Goal: Information Seeking & Learning: Learn about a topic

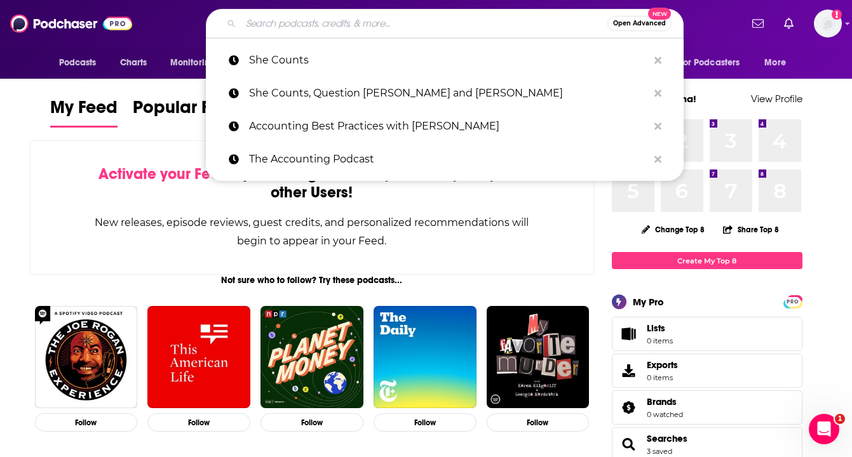
click at [375, 27] on input "Search podcasts, credits, & more..." at bounding box center [424, 23] width 367 height 20
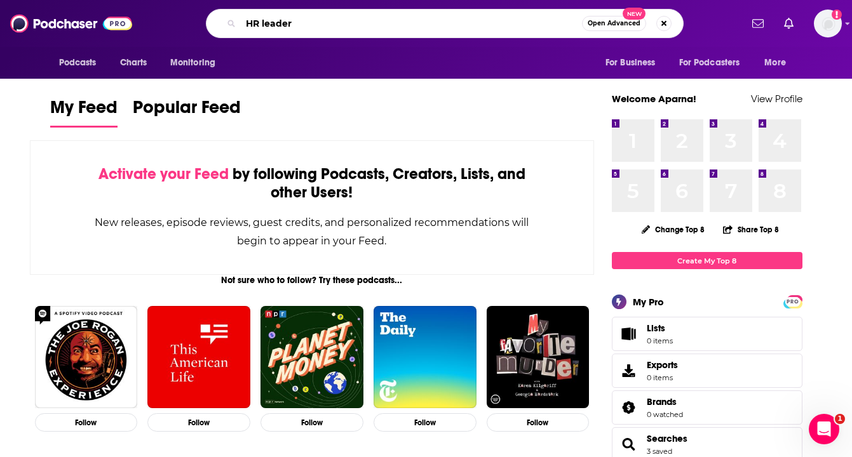
type input "HR leader"
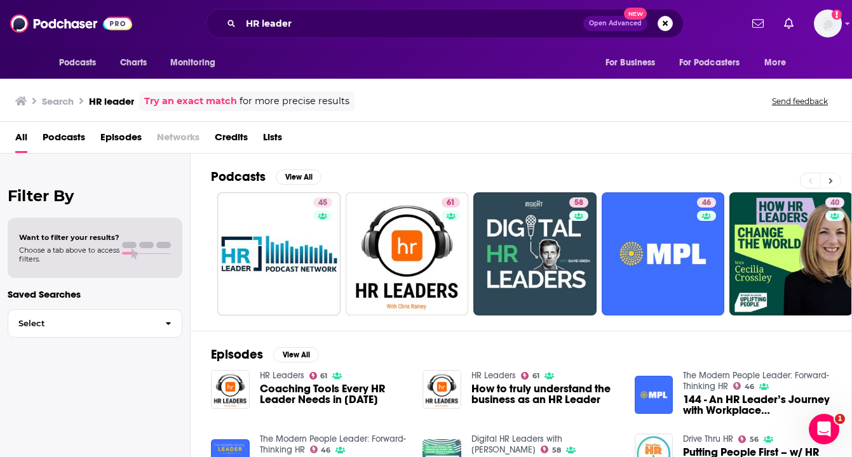
click at [830, 181] on icon at bounding box center [831, 181] width 4 height 6
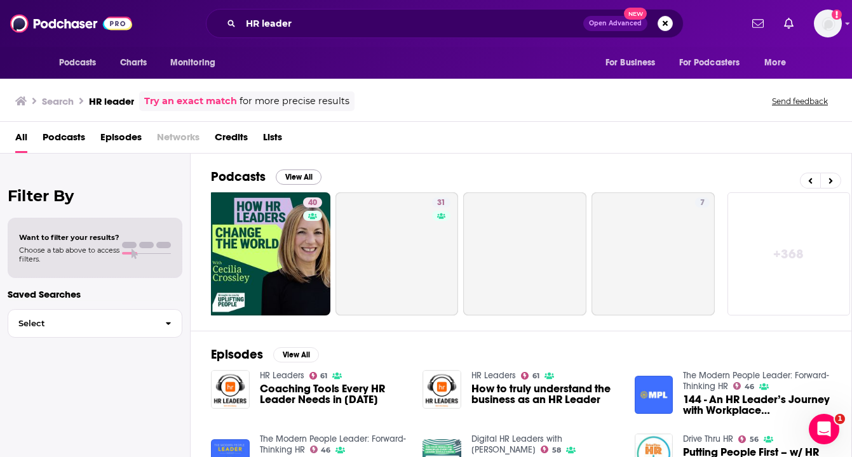
scroll to position [0, 526]
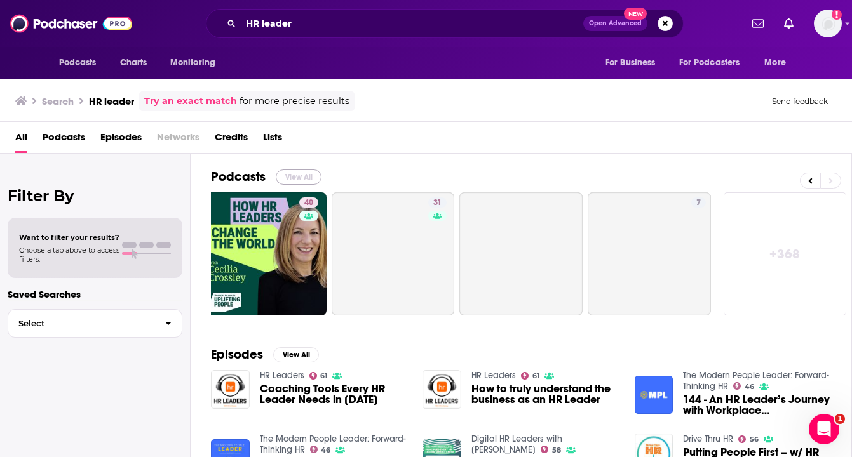
click at [300, 177] on button "View All" at bounding box center [299, 177] width 46 height 15
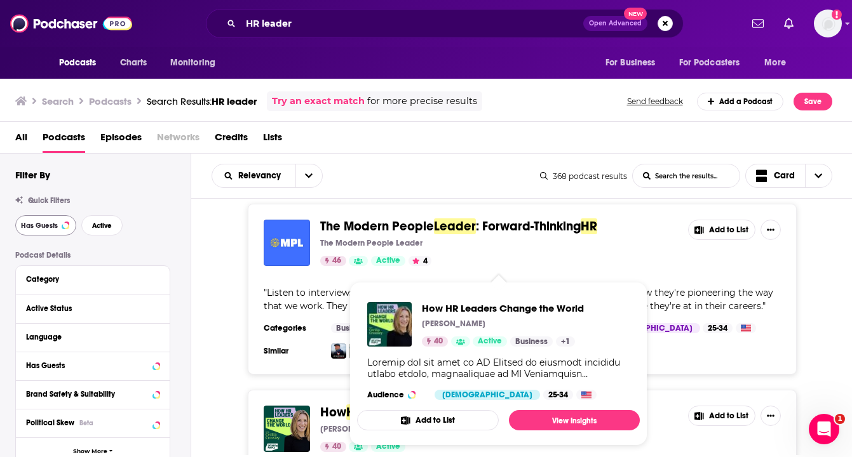
scroll to position [625, 0]
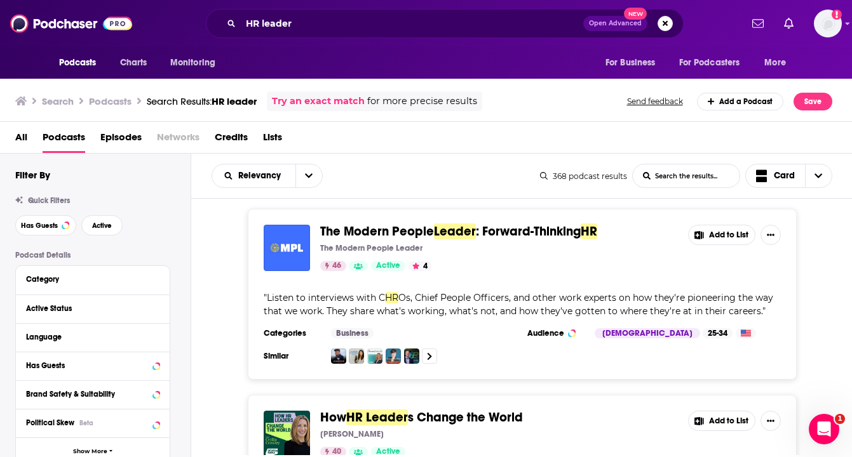
click at [421, 224] on span "The Modern People" at bounding box center [377, 232] width 114 height 16
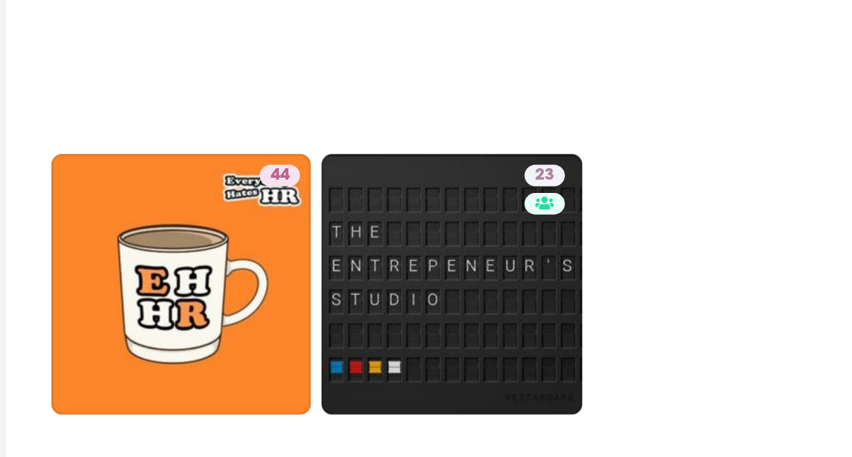
scroll to position [3567, 0]
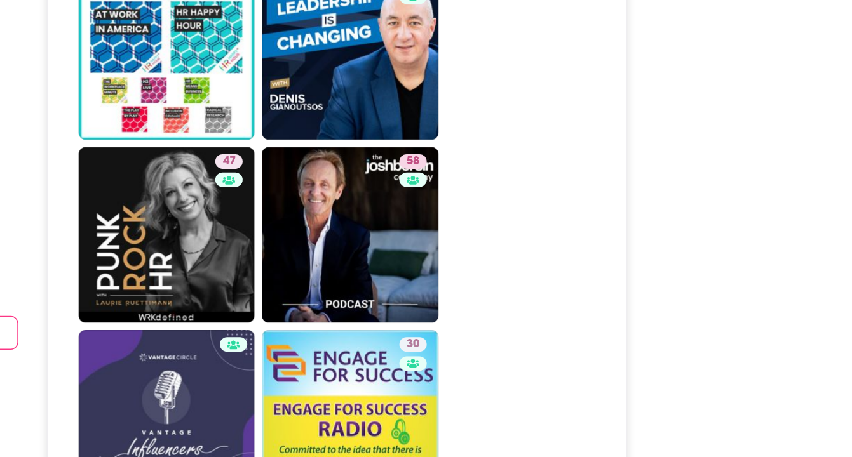
scroll to position [3829, 0]
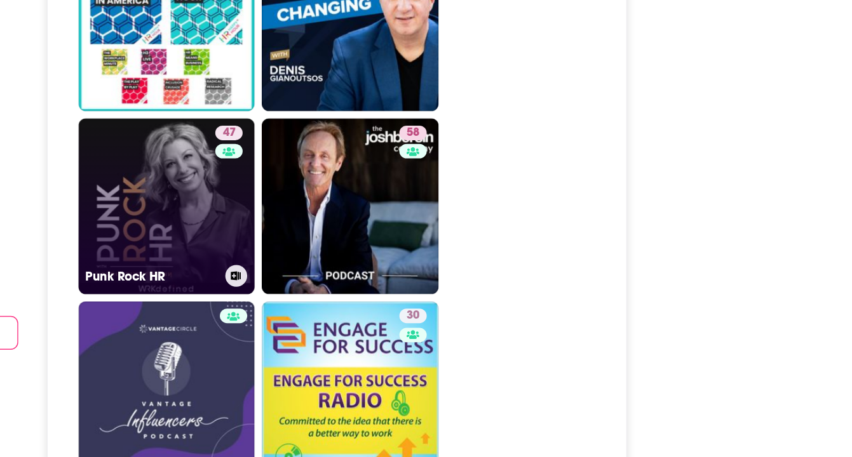
click at [250, 221] on link "47 Punk Rock HR" at bounding box center [252, 282] width 123 height 123
type input "https://www.podchaser.com/podcasts/punk-rock-hr-642879"
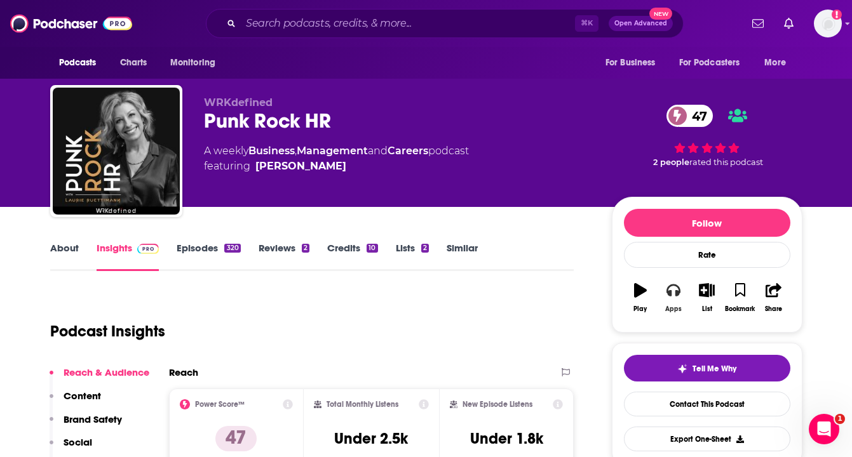
click at [675, 288] on icon "button" at bounding box center [673, 290] width 14 height 14
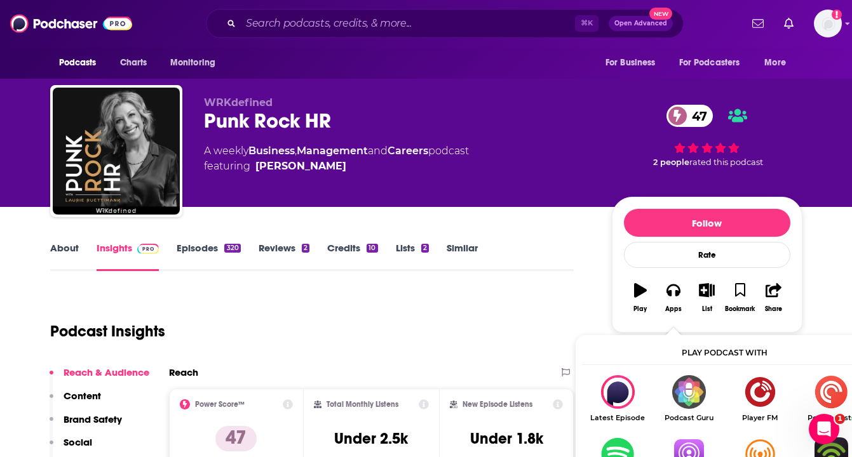
click at [692, 450] on img "Show Listen On dropdown" at bounding box center [688, 455] width 71 height 34
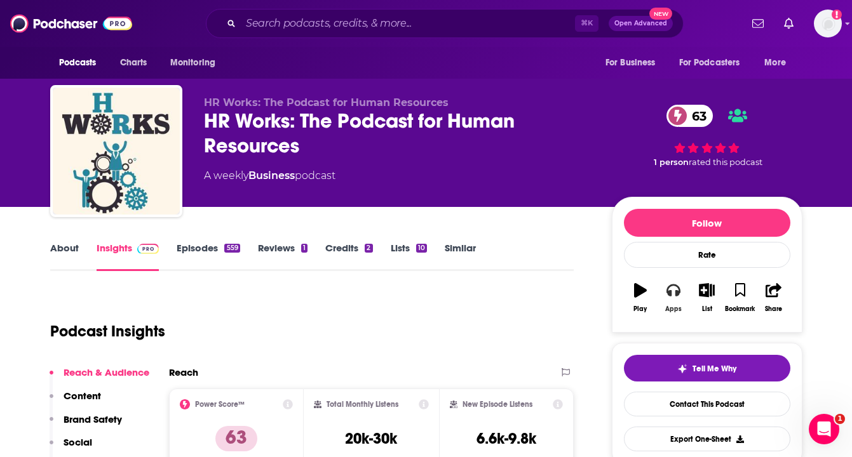
click at [678, 293] on icon "button" at bounding box center [673, 291] width 14 height 13
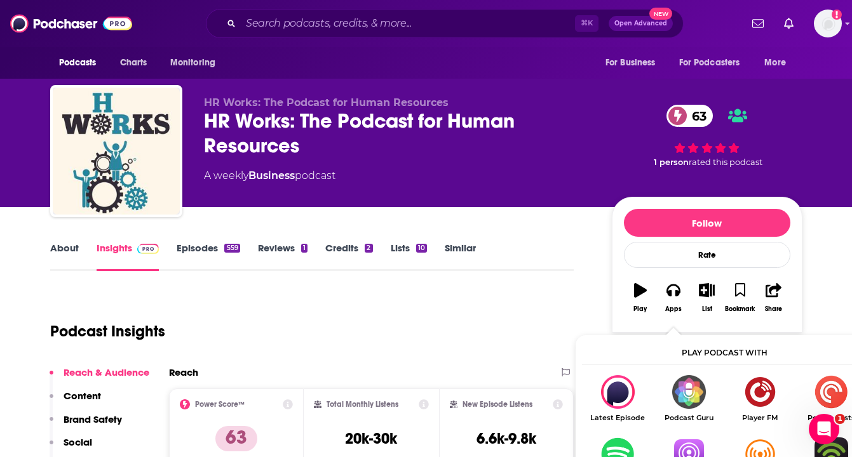
click at [685, 447] on img "Show Listen On dropdown" at bounding box center [688, 455] width 71 height 34
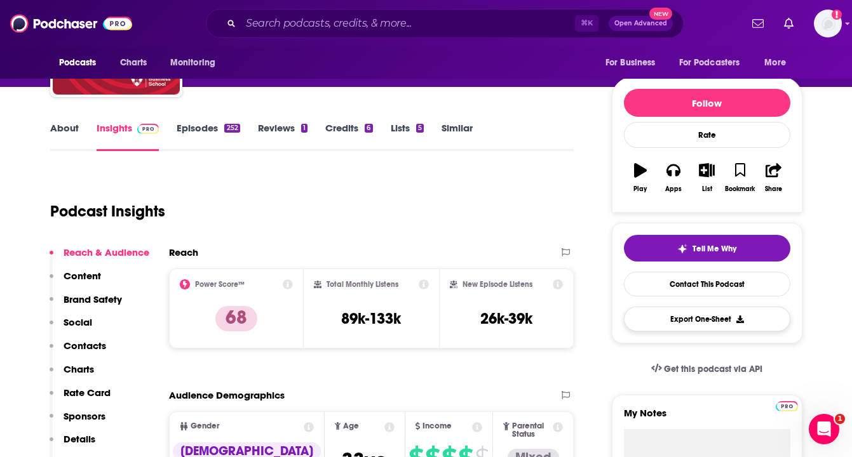
scroll to position [121, 0]
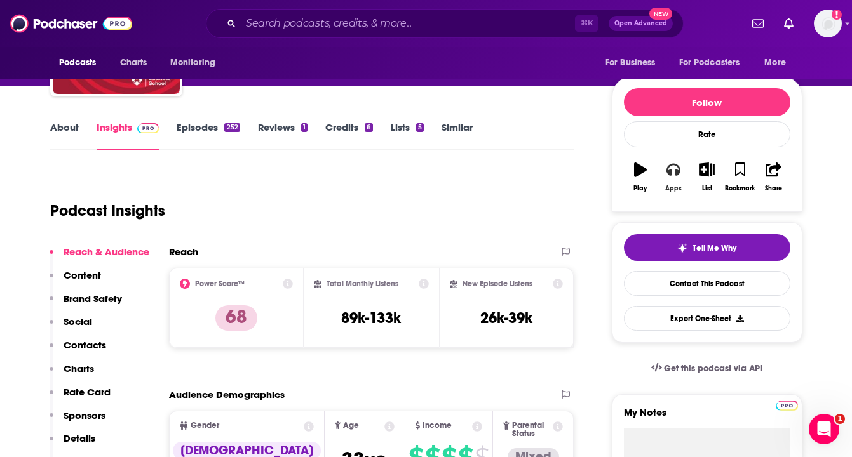
click at [673, 175] on icon "button" at bounding box center [673, 170] width 14 height 14
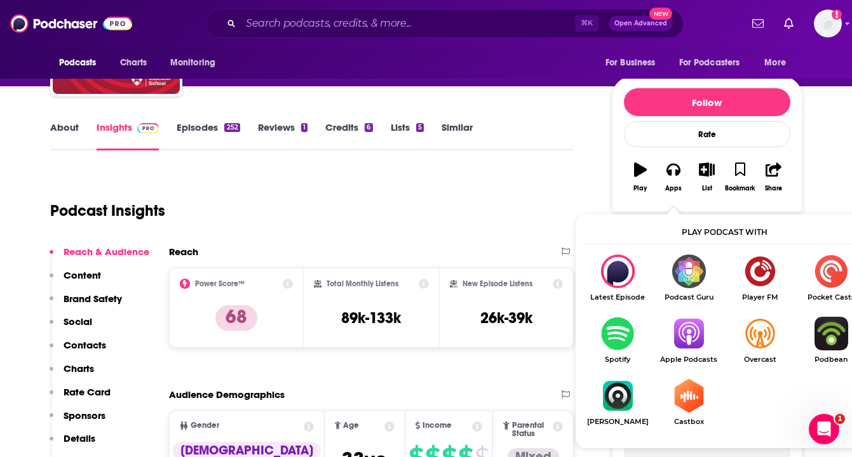
click at [683, 331] on img "Show Listen On dropdown" at bounding box center [688, 334] width 71 height 34
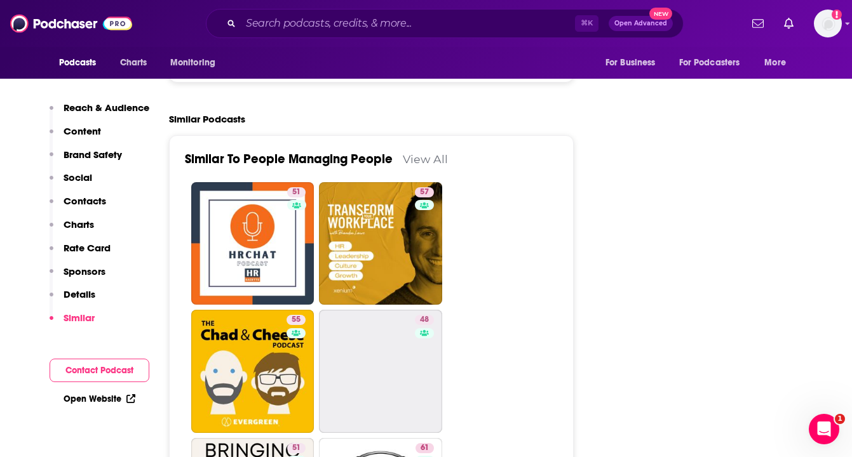
scroll to position [2493, 0]
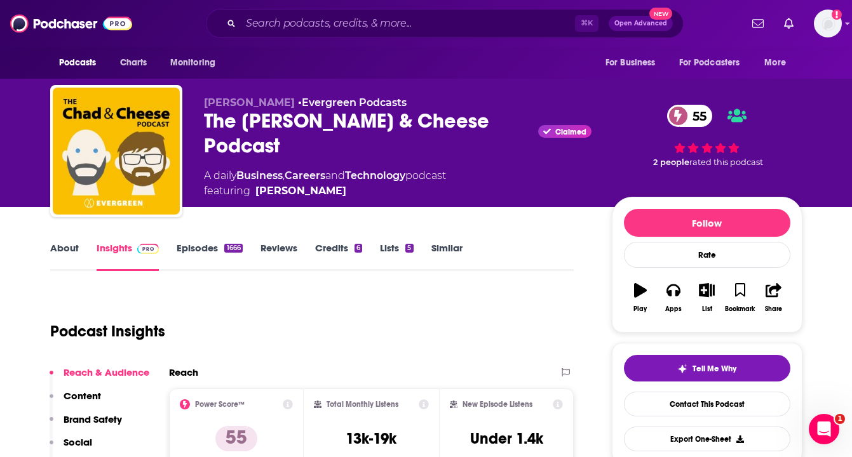
click at [333, 128] on div "The [PERSON_NAME] & Cheese Podcast Claimed 55" at bounding box center [398, 134] width 388 height 50
click at [333, 128] on div "The Chad & Cheese Podcast Claimed 55" at bounding box center [398, 134] width 388 height 50
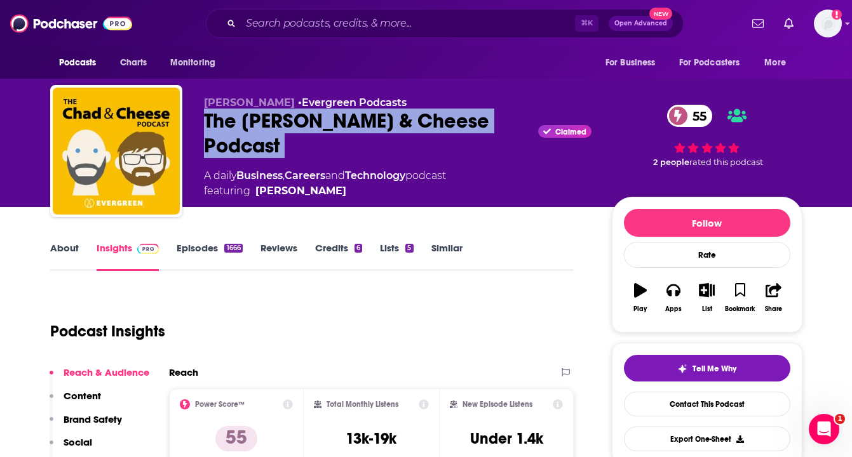
click at [333, 128] on div "The Chad & Cheese Podcast Claimed 55" at bounding box center [398, 134] width 388 height 50
copy div "The Chad & Cheese Podcast"
click at [442, 135] on div "Chad Sowash • Evergreen Podcasts The Chad & Cheese Podcast Claimed 55 A daily B…" at bounding box center [398, 148] width 388 height 102
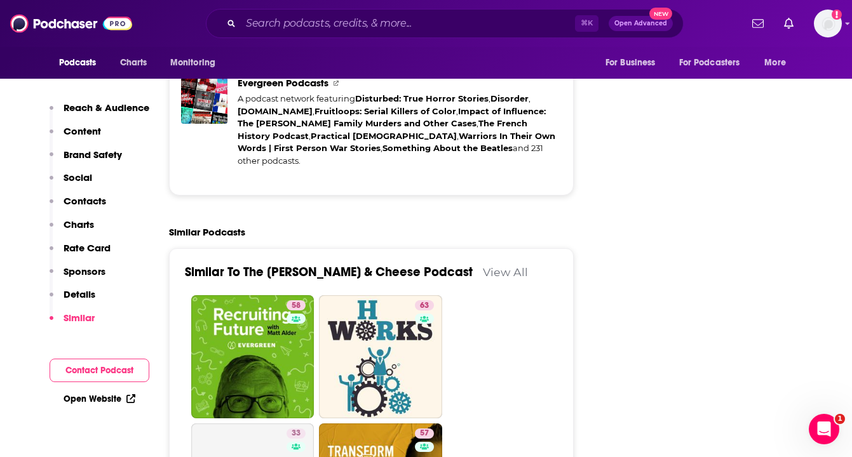
scroll to position [2819, 0]
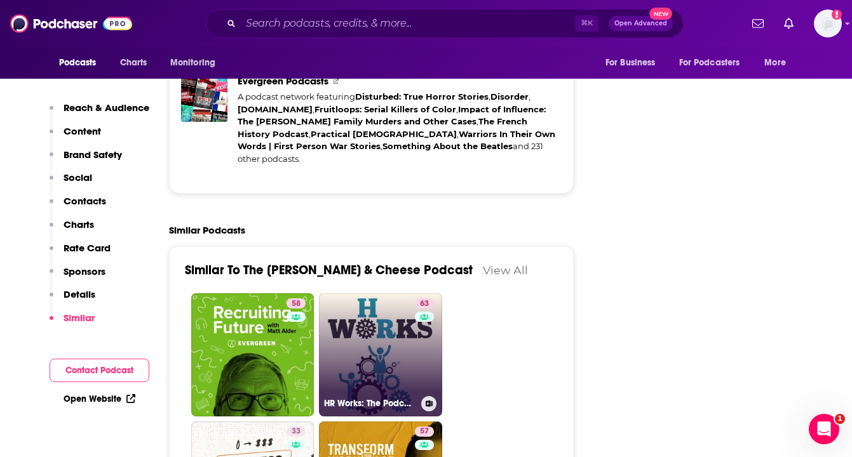
click at [393, 293] on link "63 HR Works: The Podcast for Human Resources" at bounding box center [380, 354] width 123 height 123
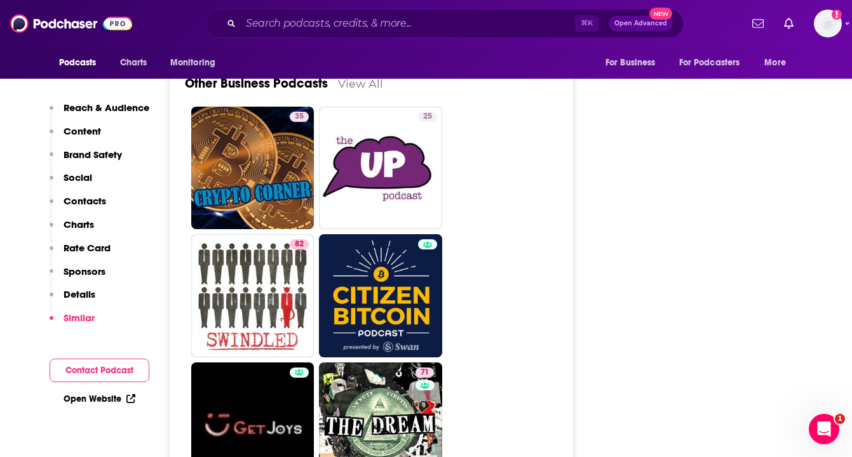
scroll to position [4726, 0]
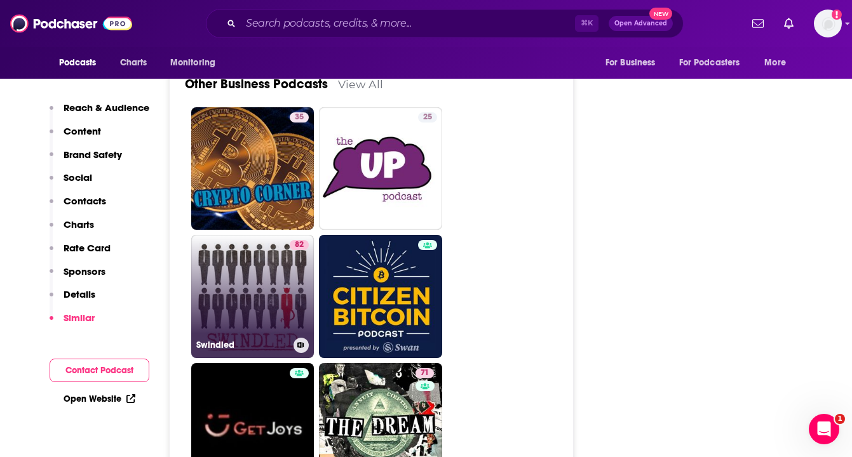
click at [242, 235] on link "82 Swindled" at bounding box center [252, 296] width 123 height 123
type input "https://www.podchaser.com/podcasts/swindled-586444"
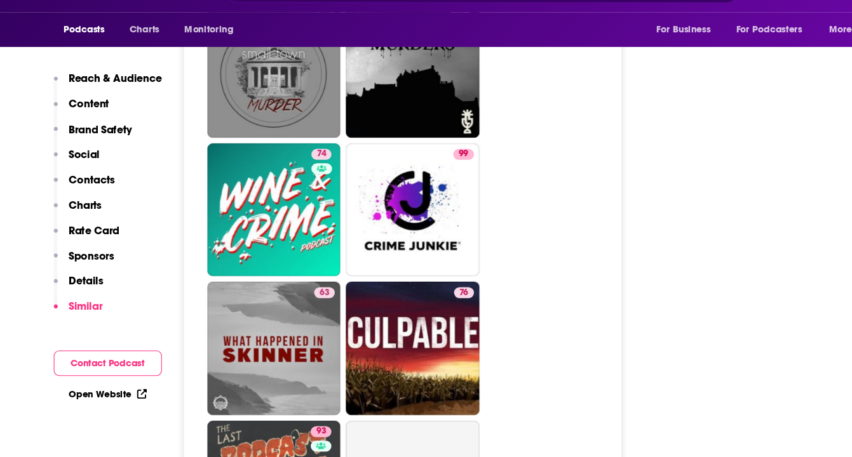
scroll to position [5049, 0]
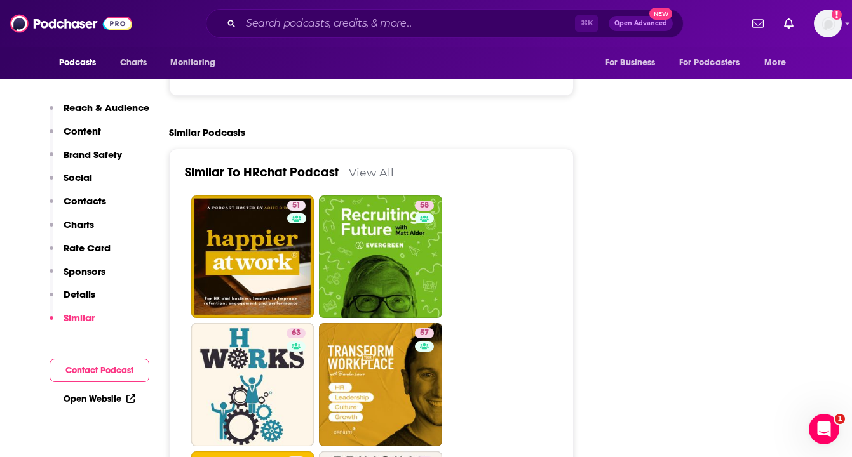
scroll to position [2427, 0]
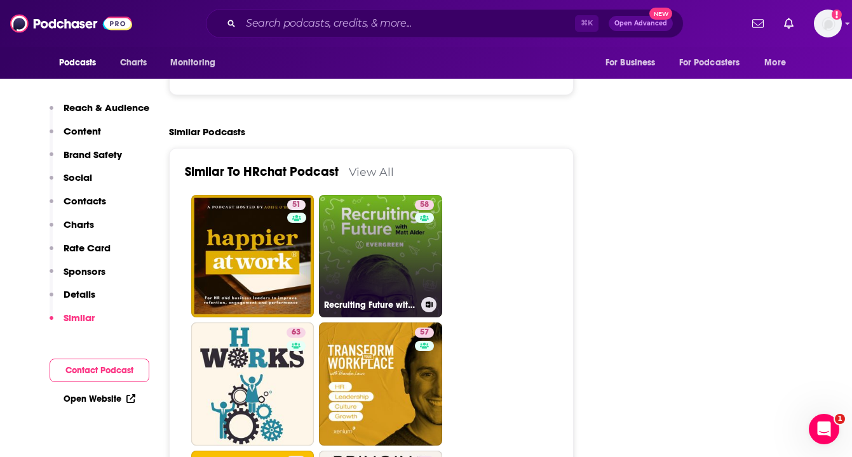
click at [361, 195] on link "58 Recruiting Future with Matt Alder - What's Next For Talent Acquisition, HR &…" at bounding box center [380, 256] width 123 height 123
type input "https://www.podchaser.com/podcasts/recruiting-future-with-matt-al-23667"
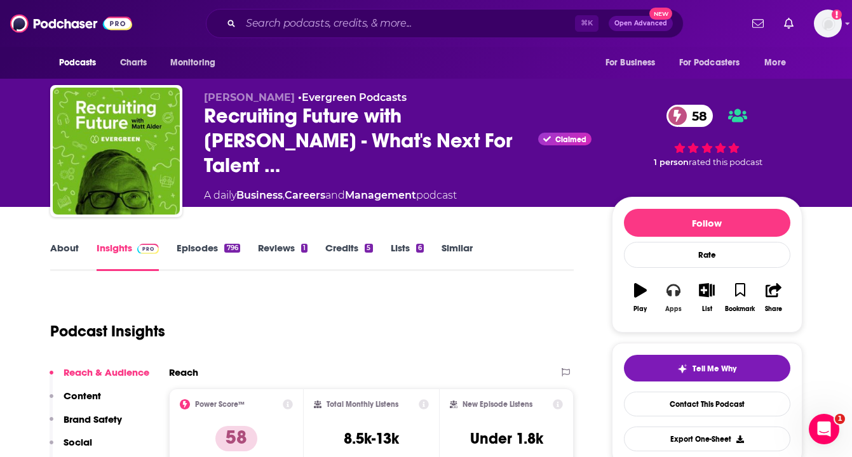
click at [677, 297] on icon "button" at bounding box center [673, 291] width 14 height 13
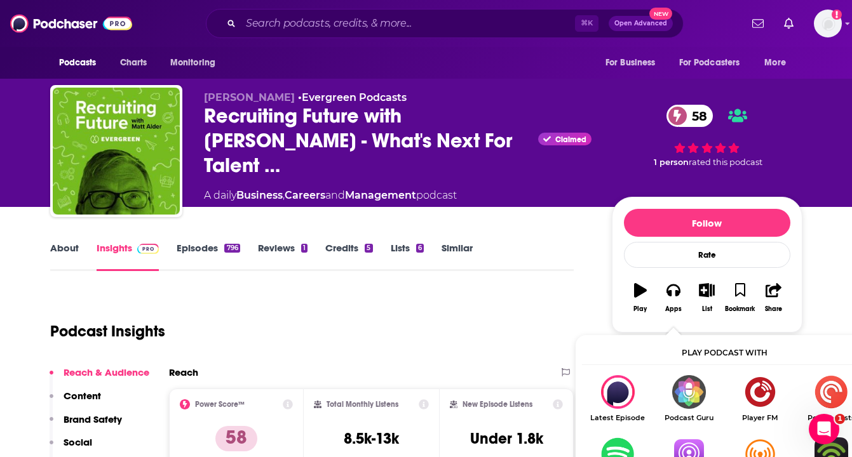
click at [694, 445] on img "Show Listen On dropdown" at bounding box center [688, 455] width 71 height 34
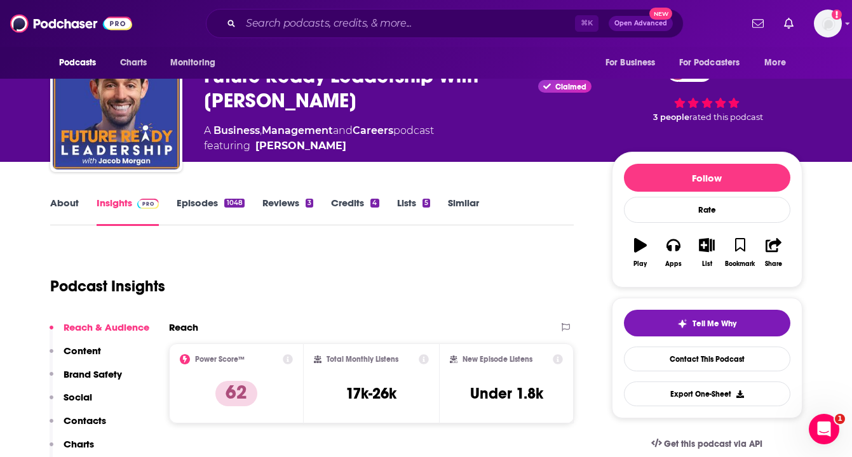
scroll to position [34, 0]
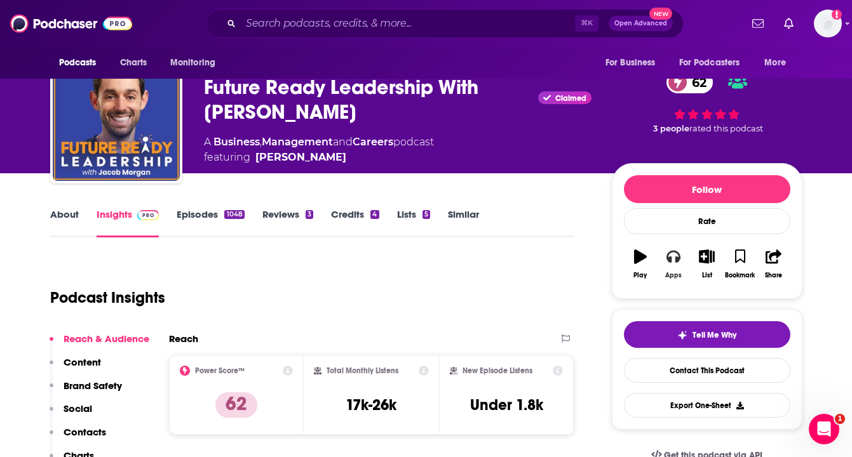
click at [676, 260] on icon "button" at bounding box center [673, 257] width 14 height 13
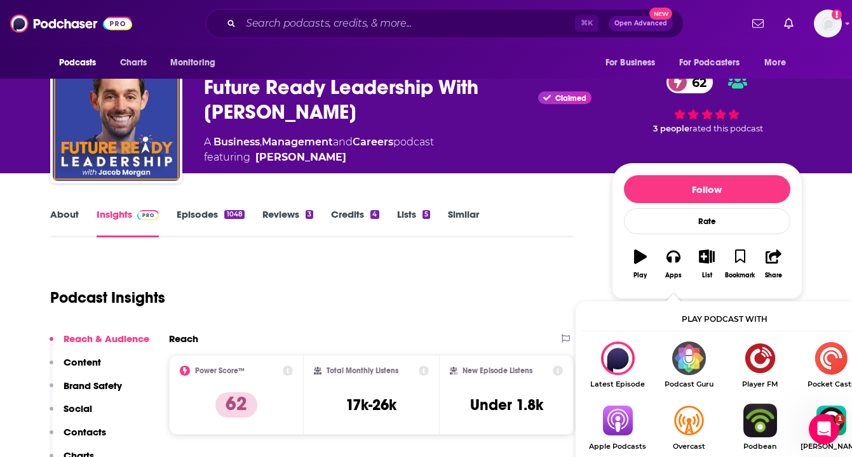
click at [621, 424] on img "Show Listen On dropdown" at bounding box center [617, 421] width 71 height 34
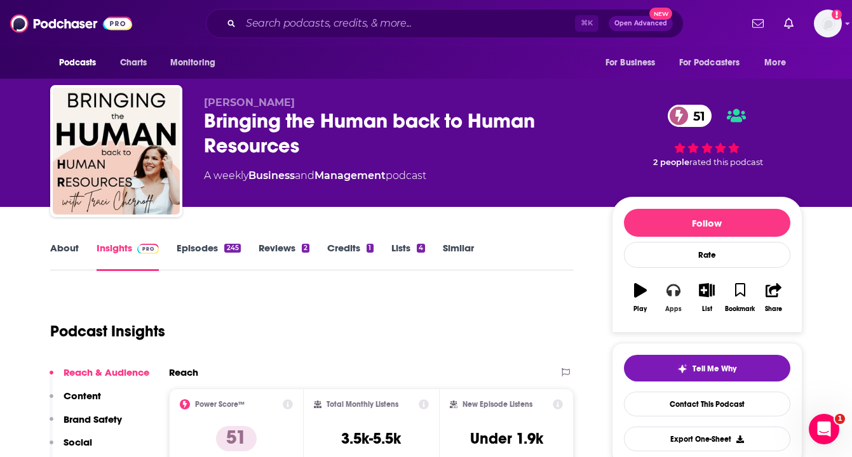
click at [673, 298] on button "Apps" at bounding box center [673, 298] width 33 height 46
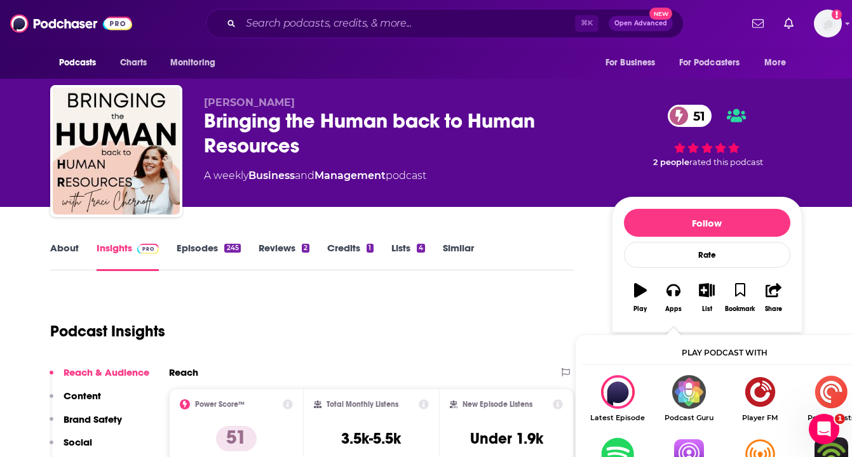
click at [683, 439] on img "Show Listen On dropdown" at bounding box center [688, 455] width 71 height 34
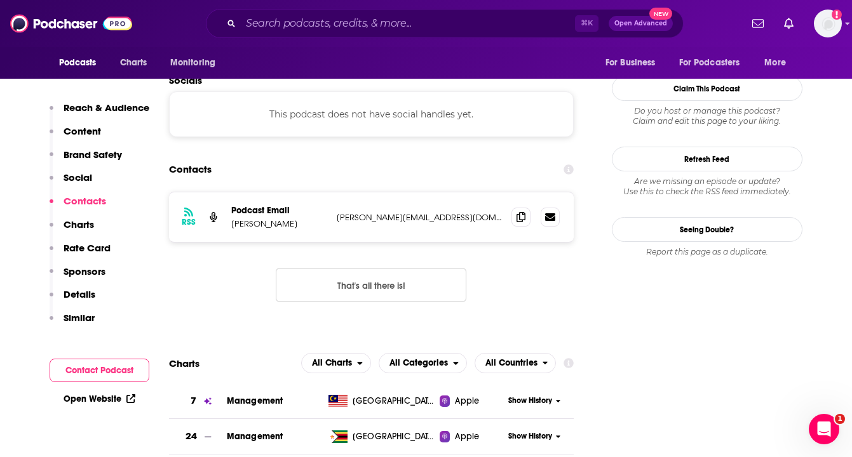
scroll to position [1280, 0]
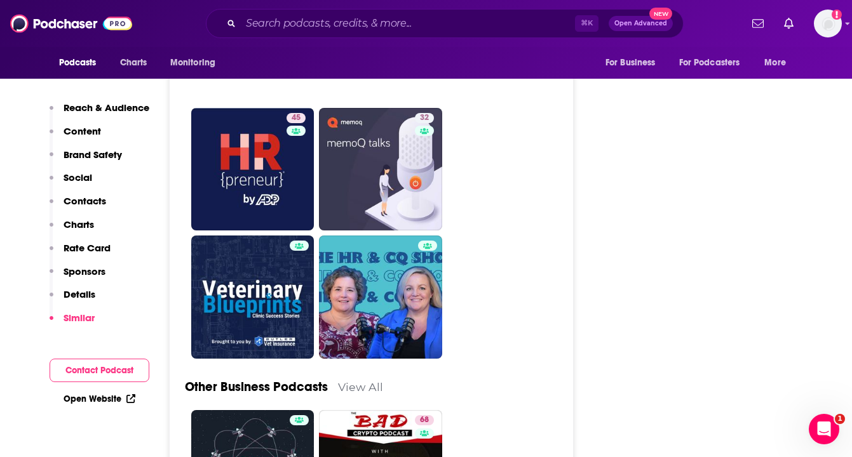
scroll to position [3326, 0]
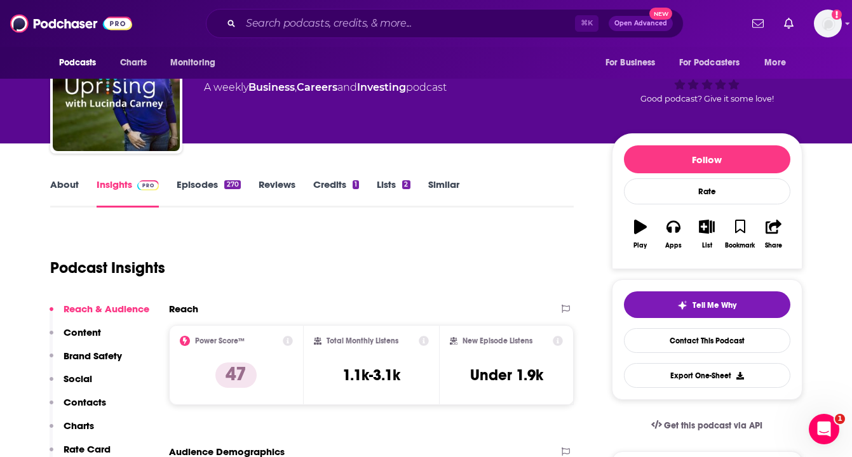
scroll to position [86, 0]
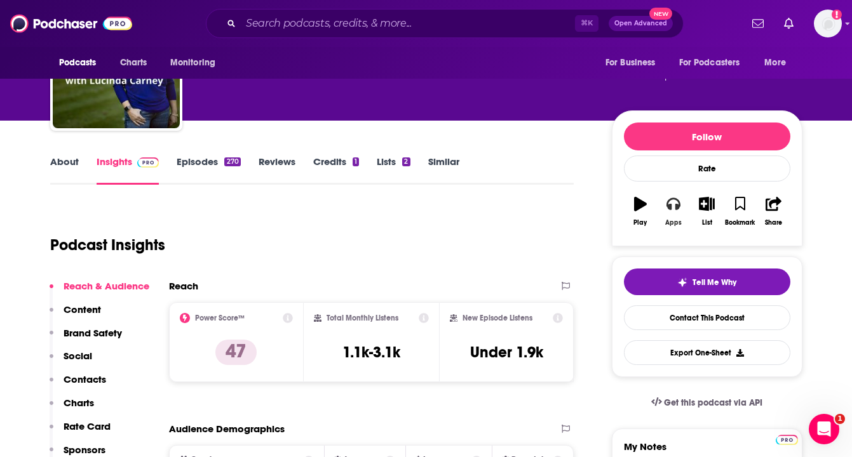
click at [667, 205] on icon "button" at bounding box center [673, 204] width 14 height 13
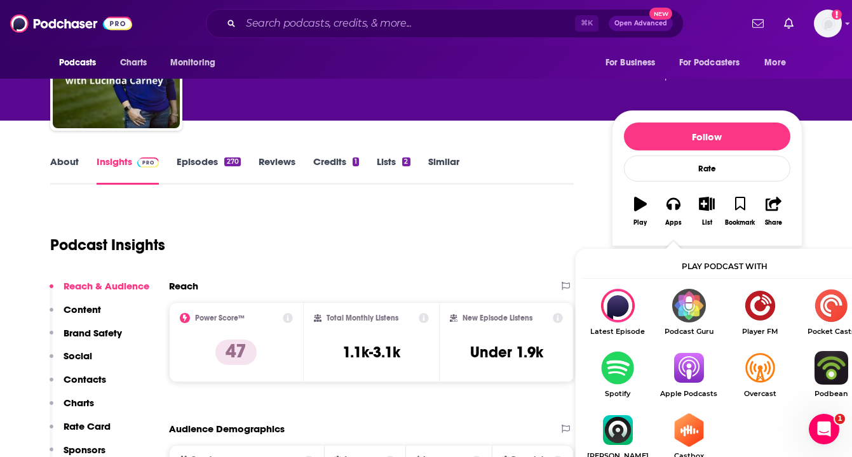
click at [696, 361] on img "Show Listen On dropdown" at bounding box center [688, 368] width 71 height 34
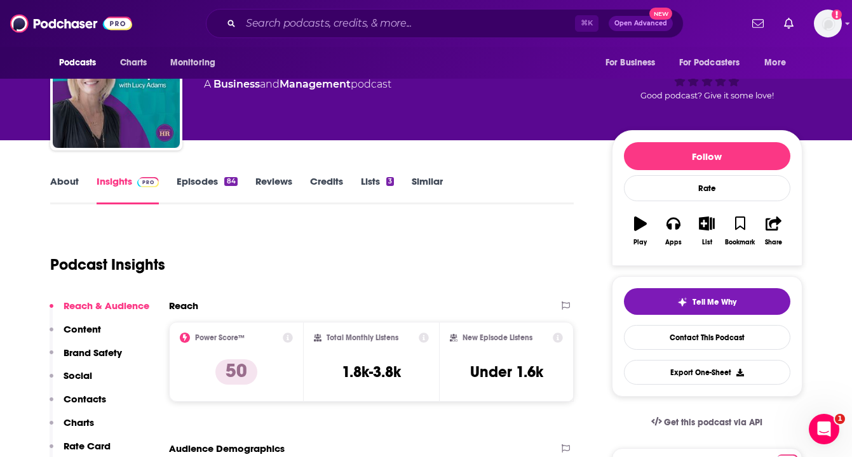
scroll to position [104, 0]
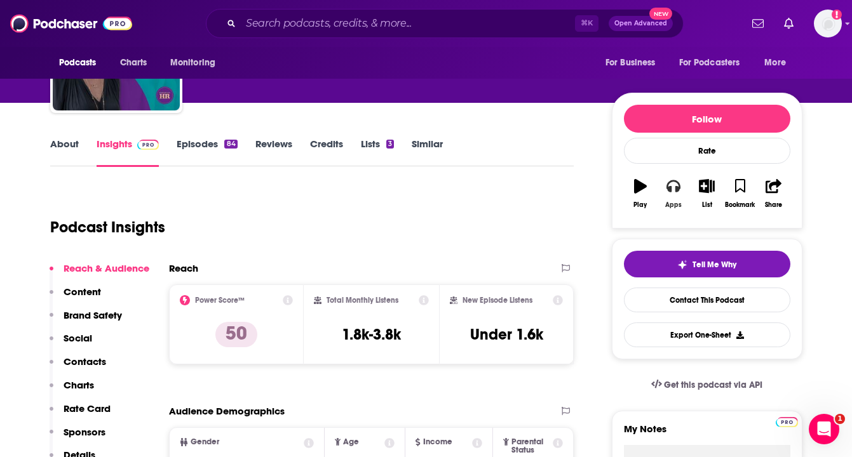
click at [675, 197] on button "Apps" at bounding box center [673, 194] width 33 height 46
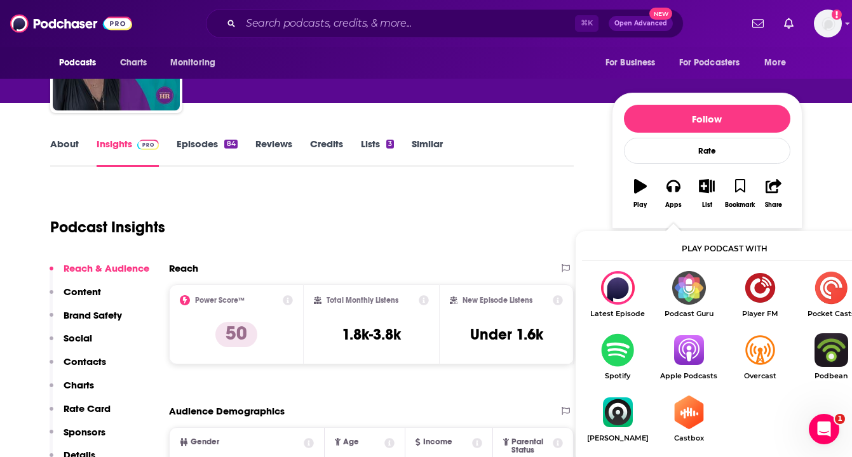
click at [699, 351] on img "Show Listen On dropdown" at bounding box center [688, 351] width 71 height 34
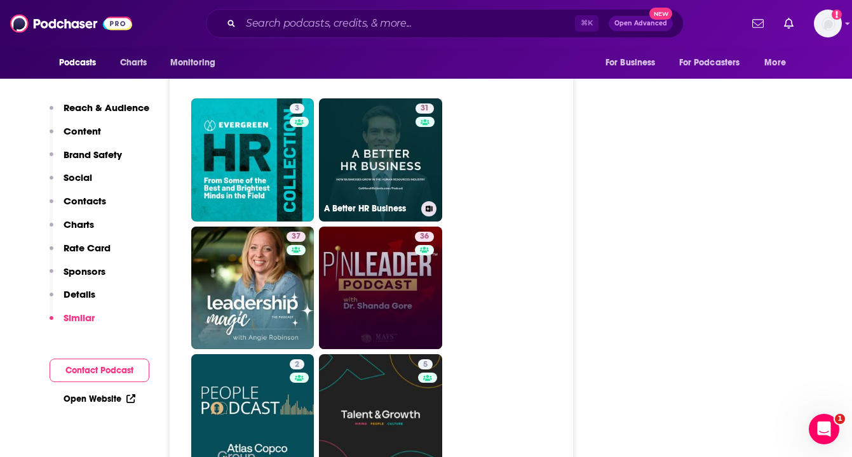
scroll to position [2438, 0]
